Goal: Information Seeking & Learning: Learn about a topic

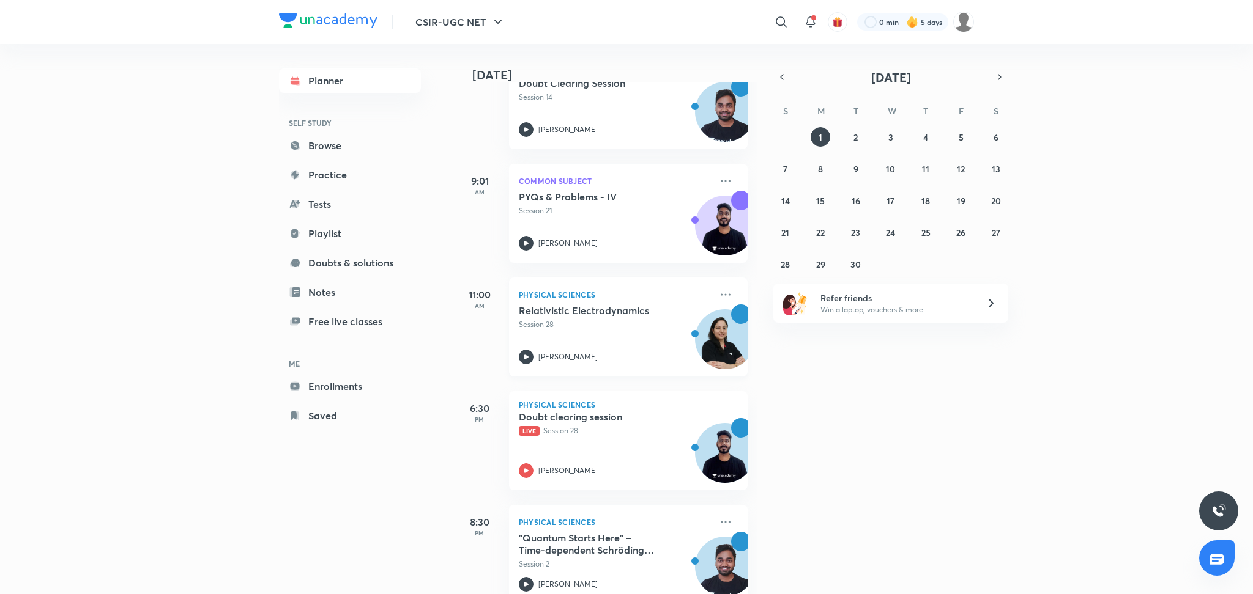
scroll to position [135, 0]
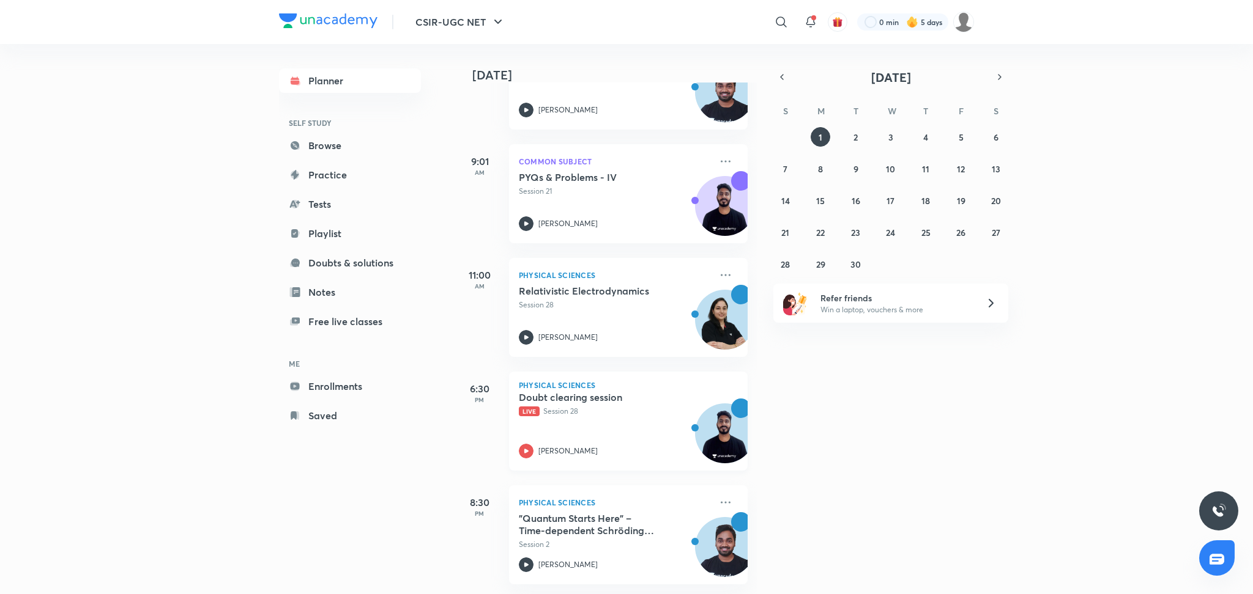
click at [579, 406] on p "Live Session 28" at bounding box center [615, 411] width 192 height 11
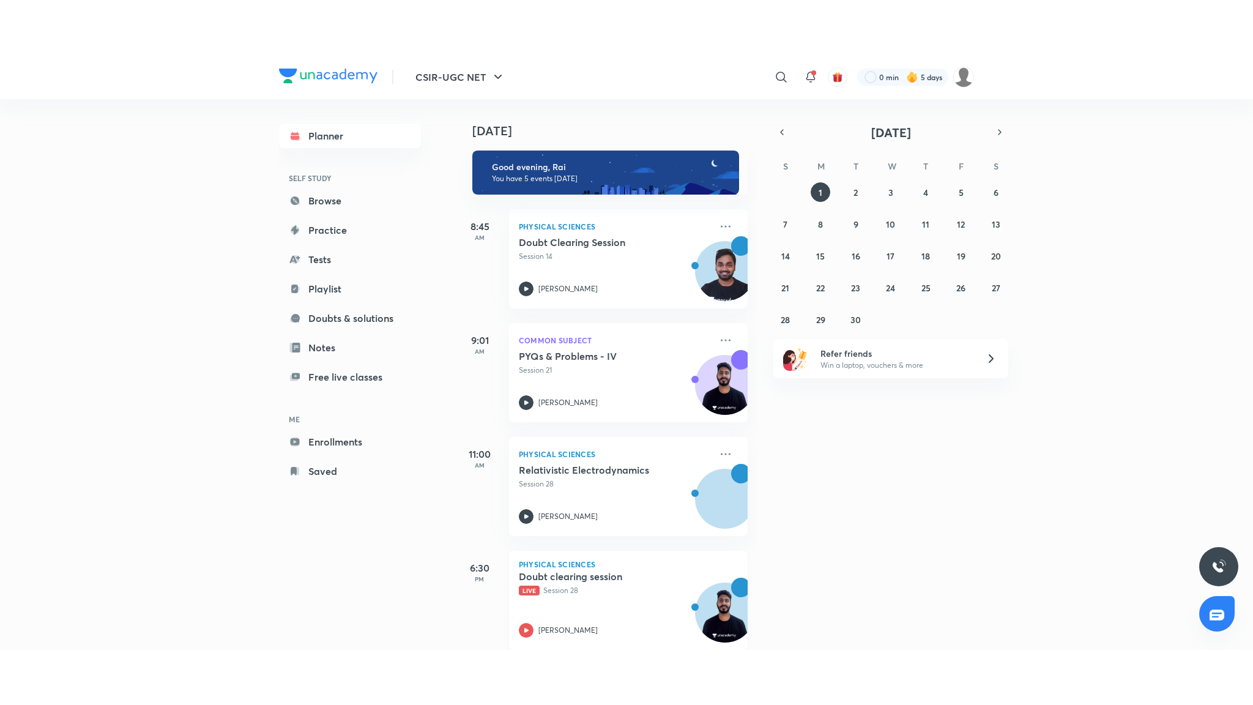
scroll to position [135, 0]
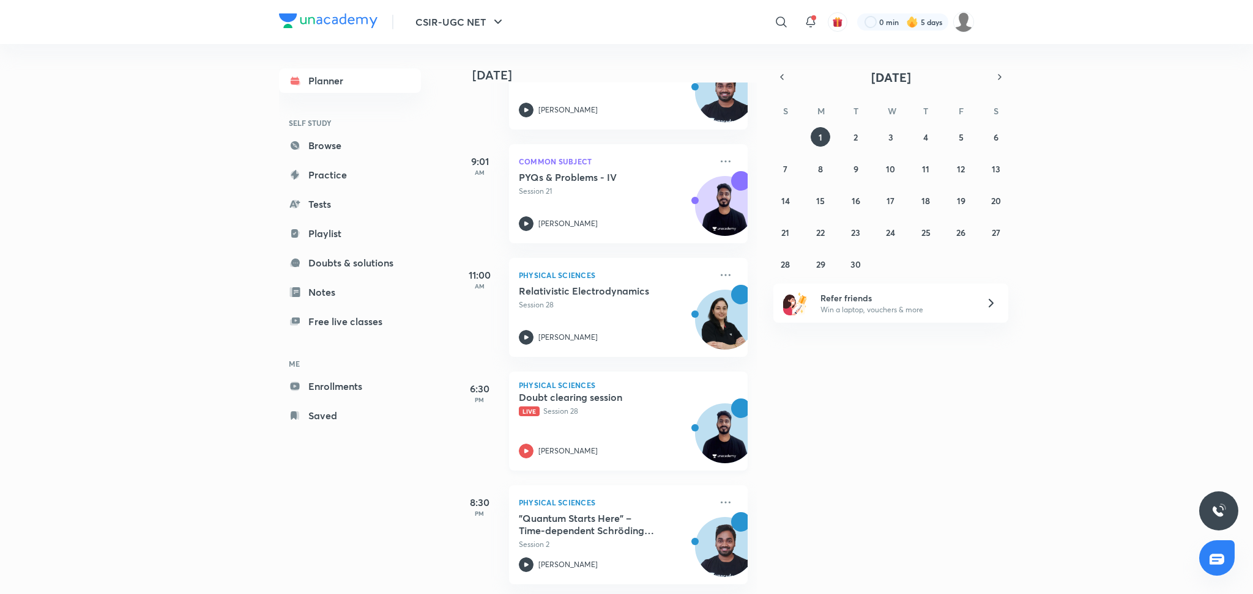
click at [631, 391] on h5 "Doubt clearing session" at bounding box center [595, 397] width 152 height 12
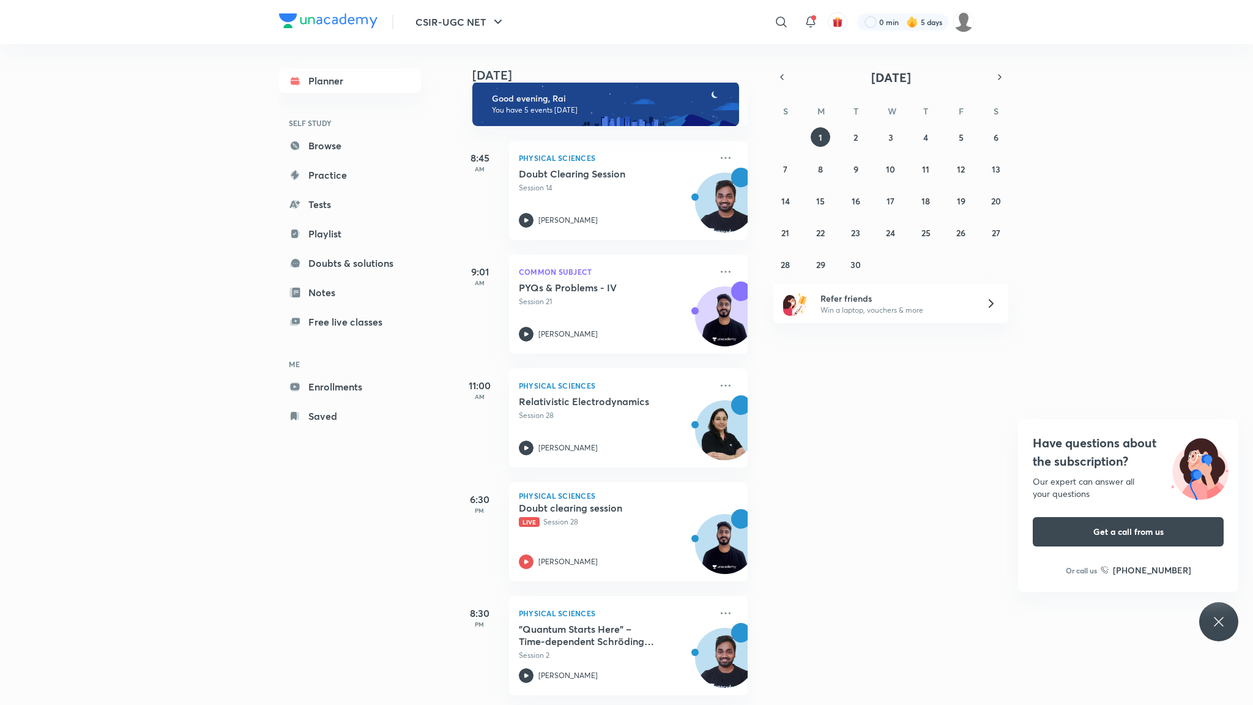
scroll to position [25, 0]
